Goal: Task Accomplishment & Management: Manage account settings

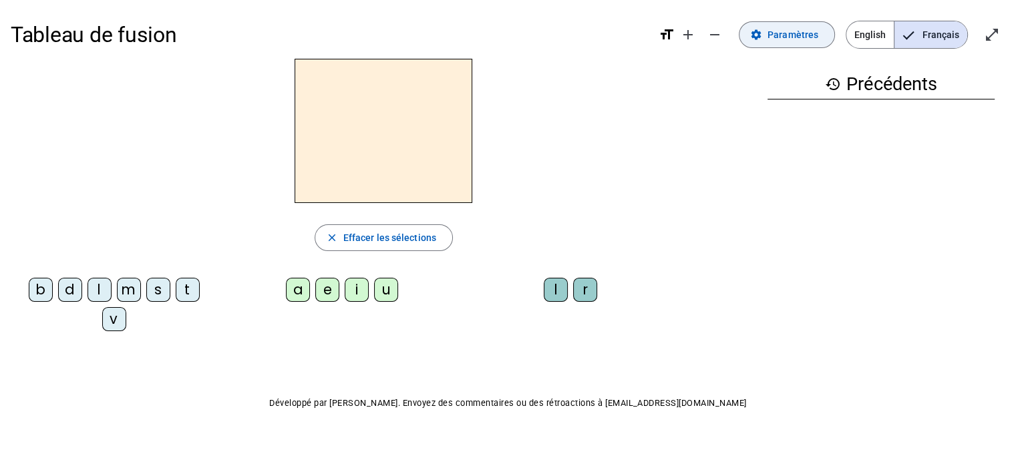
click at [784, 37] on span "Paramètres" at bounding box center [792, 35] width 51 height 16
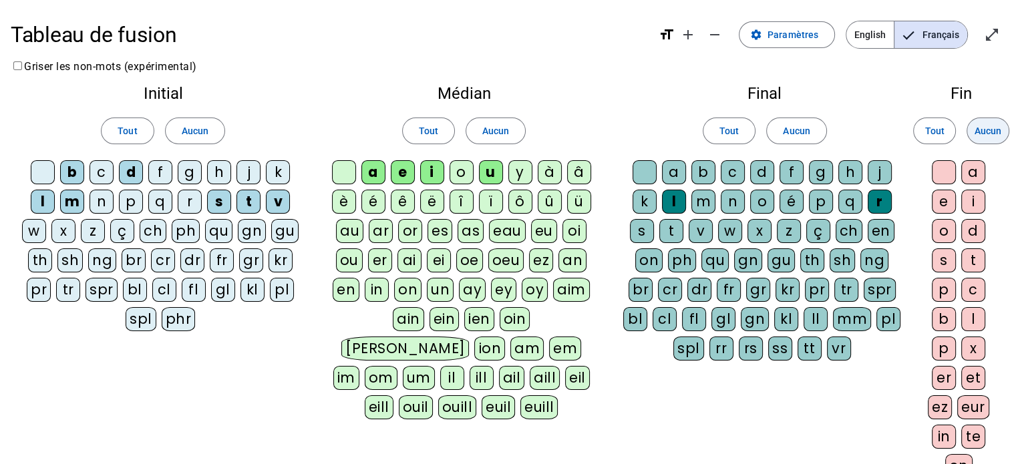
click at [995, 124] on span "Aucun" at bounding box center [987, 131] width 27 height 16
click at [809, 134] on span "Aucun" at bounding box center [796, 131] width 27 height 16
click at [514, 130] on span at bounding box center [495, 131] width 59 height 32
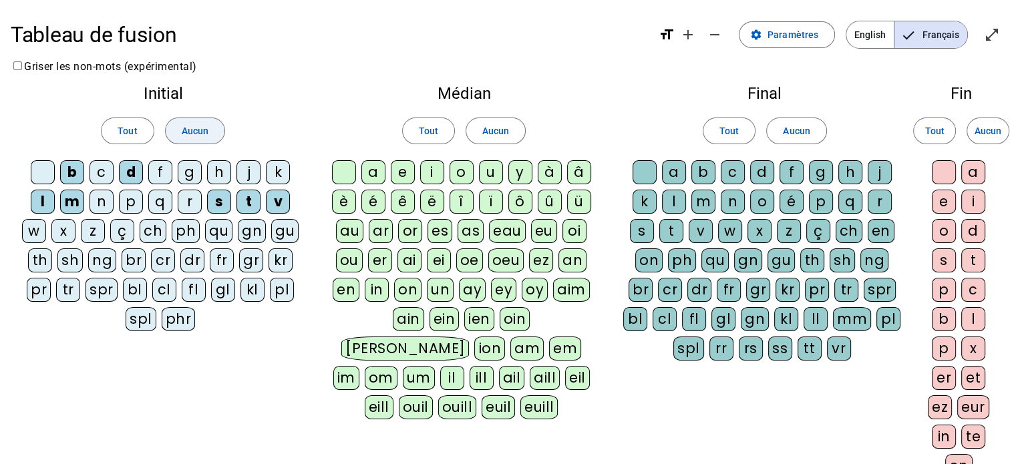
click at [210, 140] on span at bounding box center [195, 131] width 59 height 32
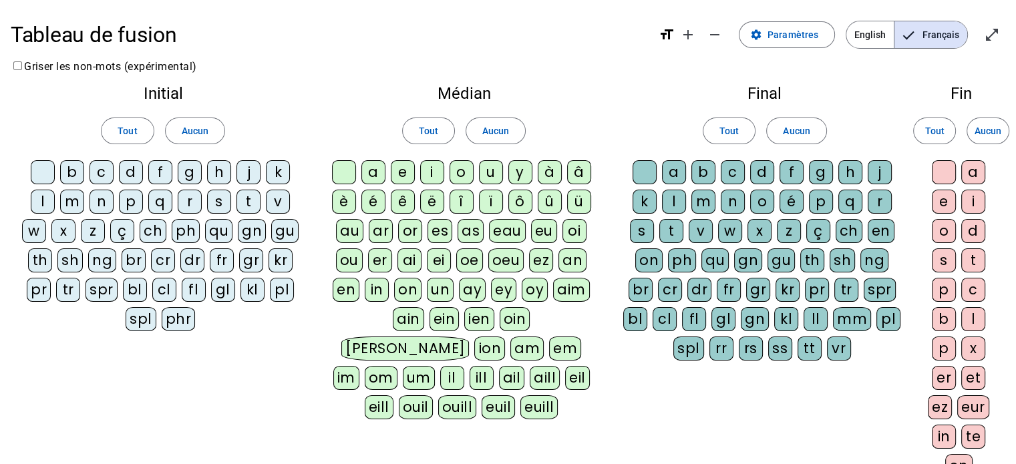
click at [101, 203] on div "n" at bounding box center [101, 202] width 24 height 24
click at [282, 198] on div "v" at bounding box center [278, 202] width 24 height 24
click at [194, 205] on div "r" at bounding box center [190, 202] width 24 height 24
click at [72, 197] on div "m" at bounding box center [72, 202] width 24 height 24
click at [72, 170] on div "b" at bounding box center [72, 172] width 24 height 24
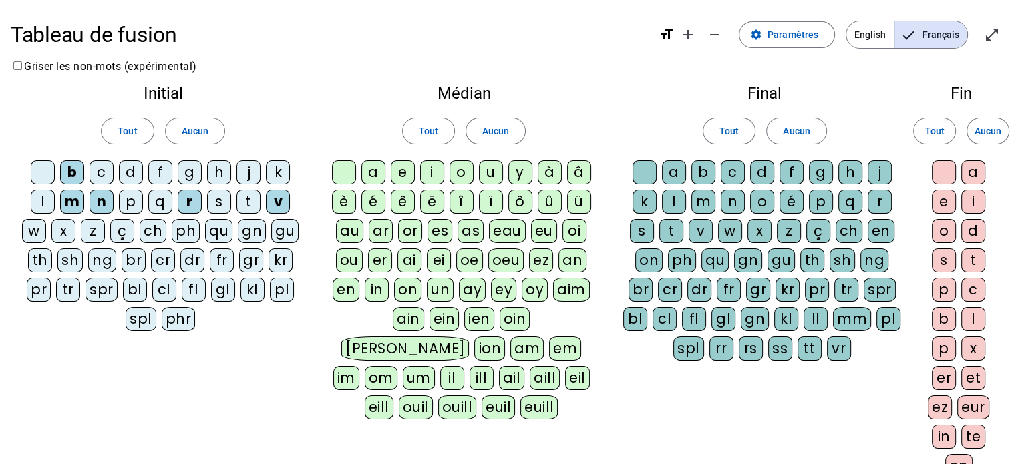
click at [126, 200] on div "p" at bounding box center [131, 202] width 24 height 24
click at [459, 172] on div "o" at bounding box center [461, 172] width 24 height 24
click at [431, 164] on div "i" at bounding box center [432, 172] width 24 height 24
click at [485, 172] on div "u" at bounding box center [491, 172] width 24 height 24
click at [373, 169] on div "a" at bounding box center [373, 172] width 24 height 24
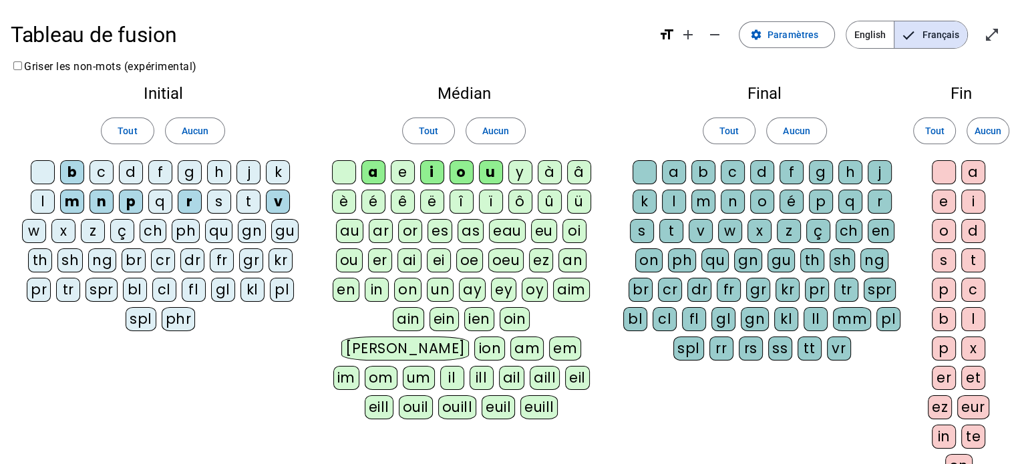
scroll to position [134, 0]
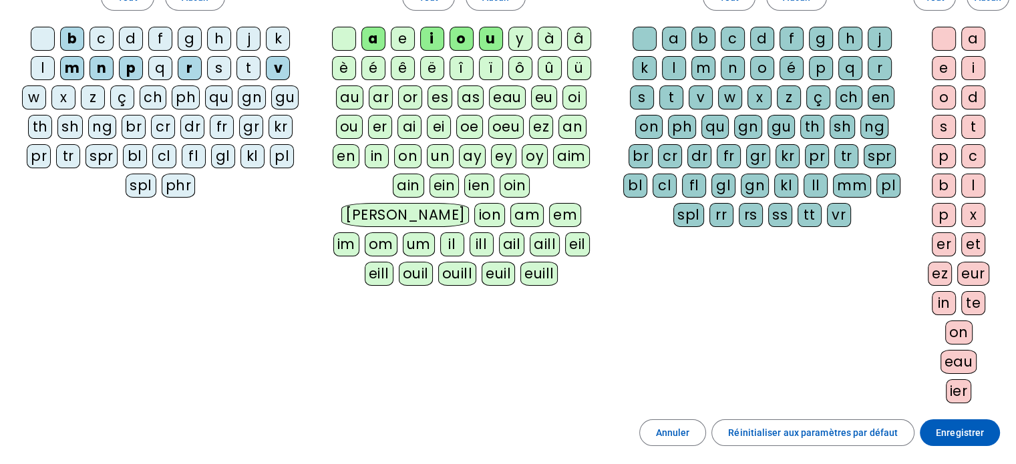
click at [974, 297] on div "te" at bounding box center [973, 303] width 24 height 24
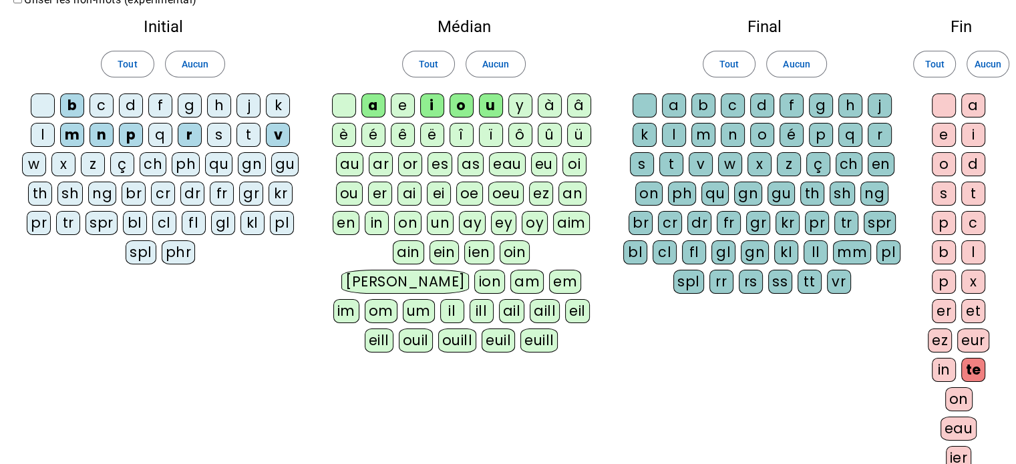
click at [764, 103] on div "d" at bounding box center [762, 105] width 24 height 24
click at [945, 130] on div "e" at bounding box center [943, 135] width 24 height 24
click at [646, 169] on div "s" at bounding box center [642, 164] width 24 height 24
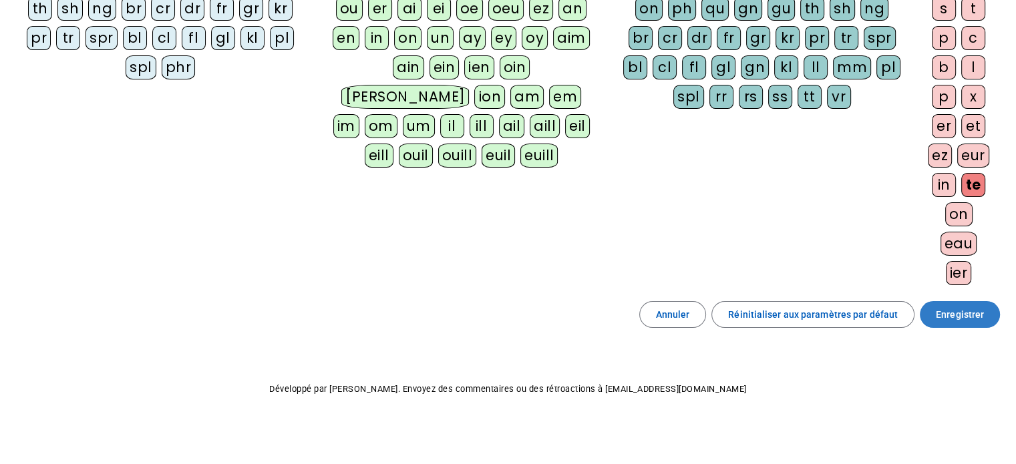
click at [965, 307] on span "Enregistrer" at bounding box center [959, 314] width 48 height 16
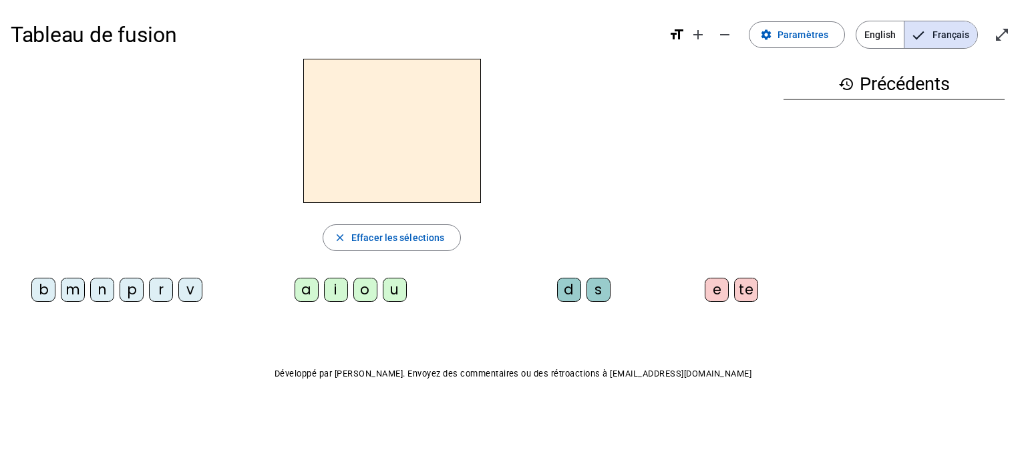
click at [99, 286] on div "n" at bounding box center [102, 290] width 24 height 24
click at [366, 292] on div "o" at bounding box center [365, 290] width 24 height 24
click at [751, 293] on div "te" at bounding box center [746, 290] width 24 height 24
